Goal: Task Accomplishment & Management: Use online tool/utility

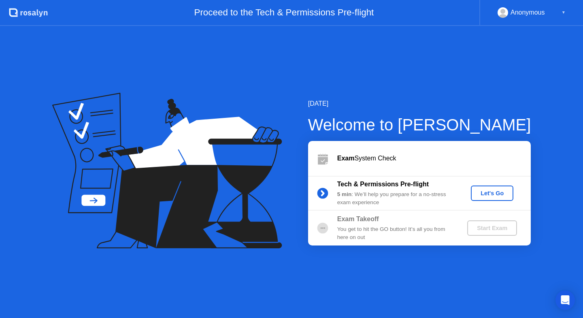
click at [487, 194] on div "Let's Go" at bounding box center [492, 193] width 36 height 6
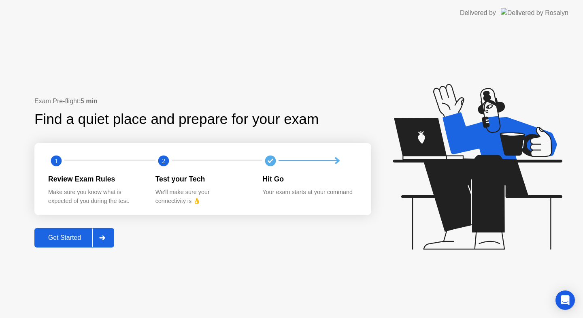
click at [72, 236] on div "Get Started" at bounding box center [64, 237] width 55 height 7
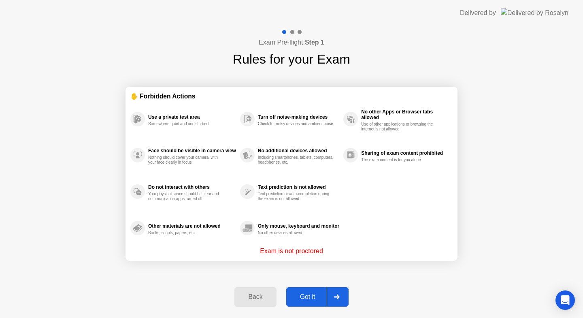
click at [310, 297] on div "Got it" at bounding box center [308, 296] width 38 height 7
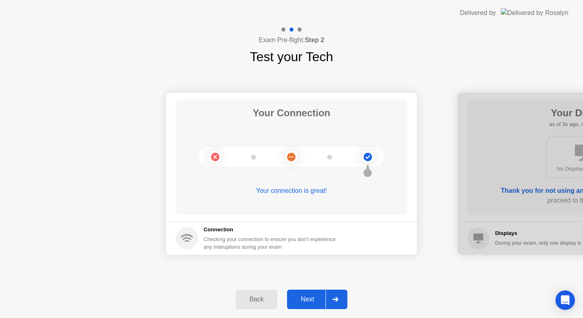
click at [310, 297] on div "Next" at bounding box center [307, 298] width 36 height 7
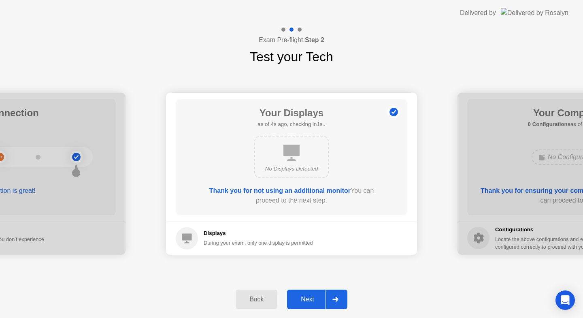
click at [310, 297] on div "Next" at bounding box center [307, 298] width 36 height 7
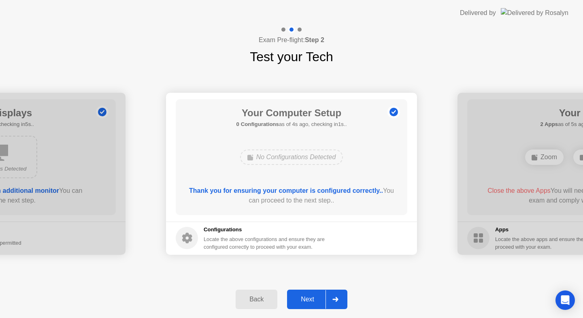
click at [309, 297] on div "Next" at bounding box center [307, 298] width 36 height 7
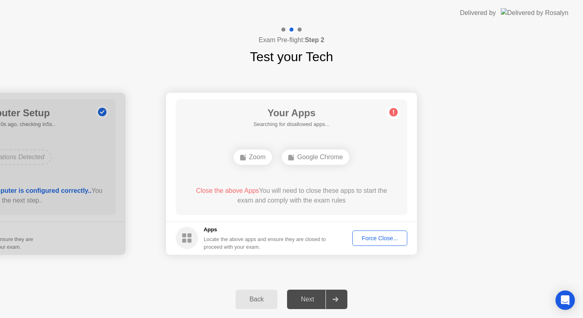
click at [379, 237] on div "Force Close..." at bounding box center [379, 238] width 49 height 6
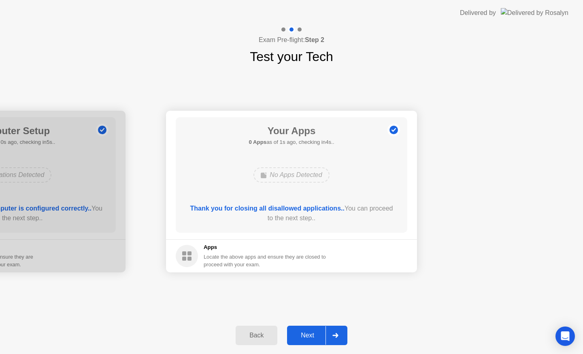
click at [314, 337] on div "Next" at bounding box center [307, 335] width 36 height 7
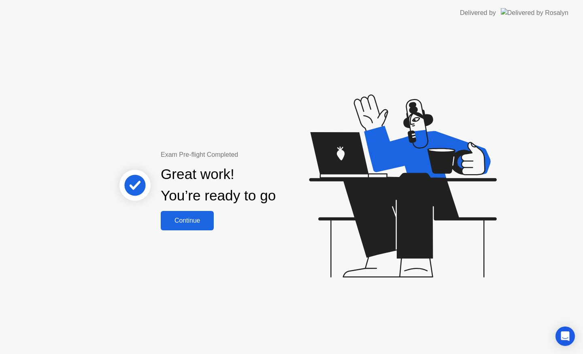
click at [197, 222] on div "Continue" at bounding box center [187, 220] width 48 height 7
